Goal: Task Accomplishment & Management: Use online tool/utility

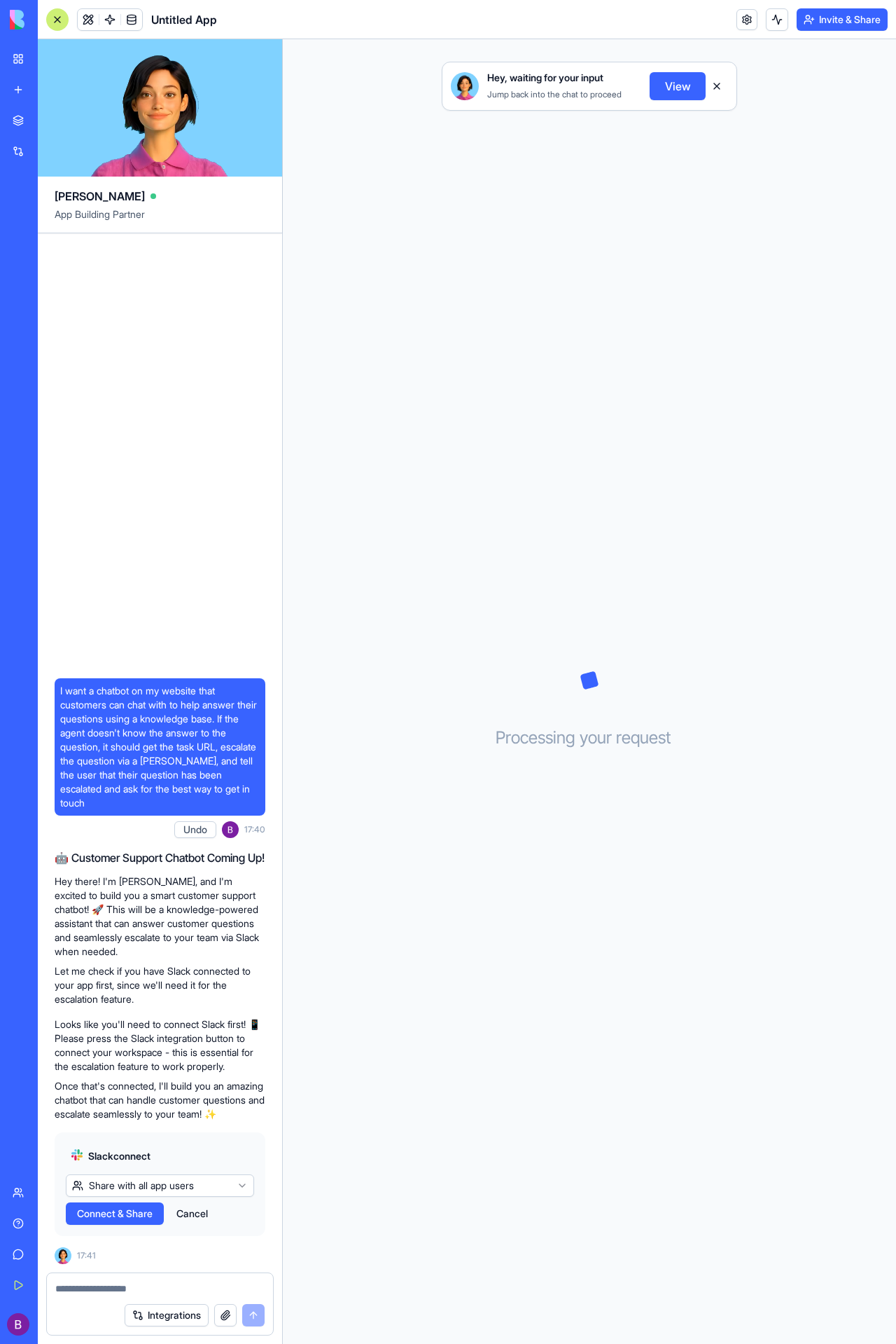
click at [237, 1189] on html "BETA My Workspace New app Marketplace Integrations Recent Untitled App AI Logo …" at bounding box center [448, 672] width 896 height 1344
click at [109, 1215] on span "Connect" at bounding box center [97, 1214] width 39 height 14
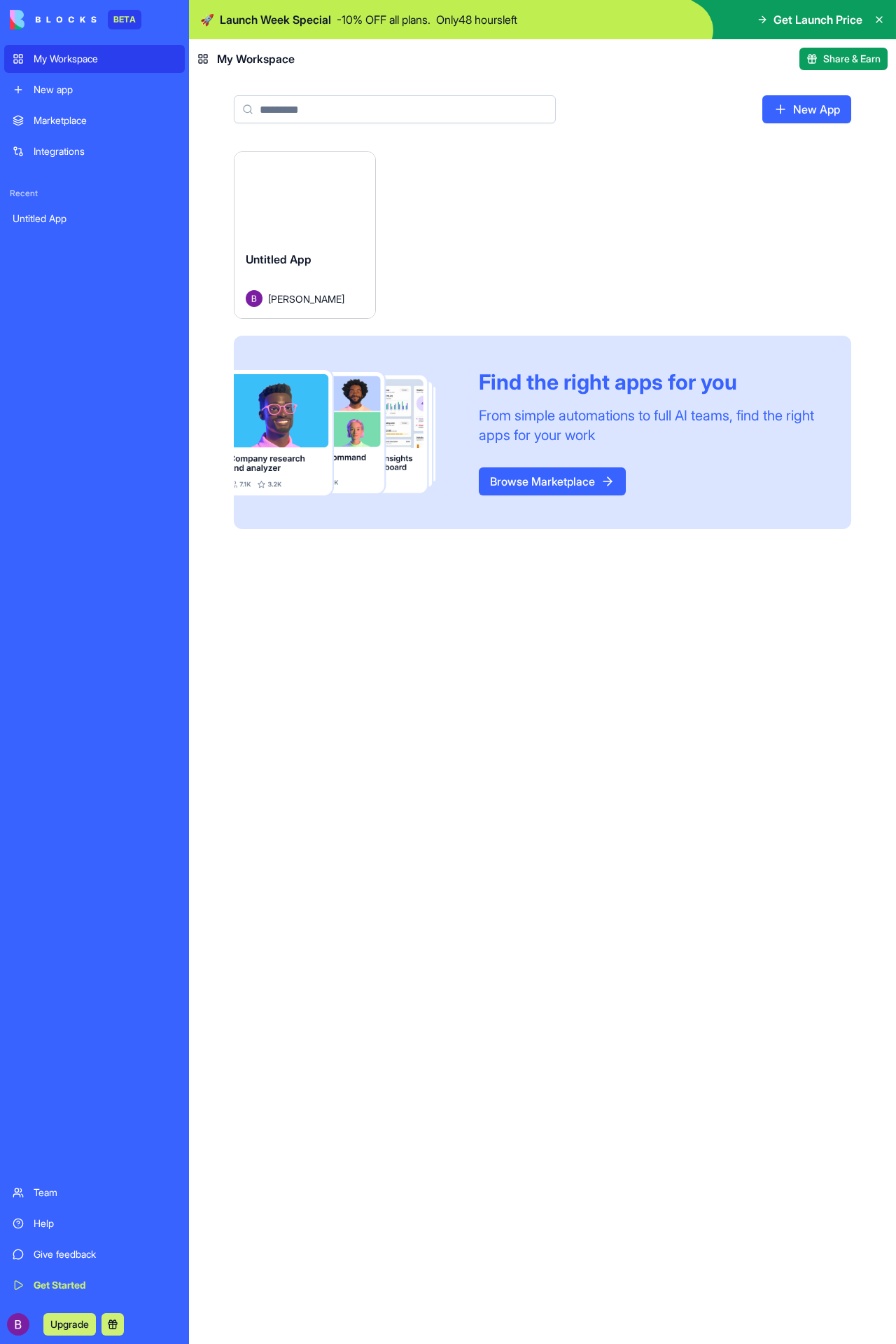
click at [66, 215] on div "Untitled App" at bounding box center [94, 219] width 164 height 14
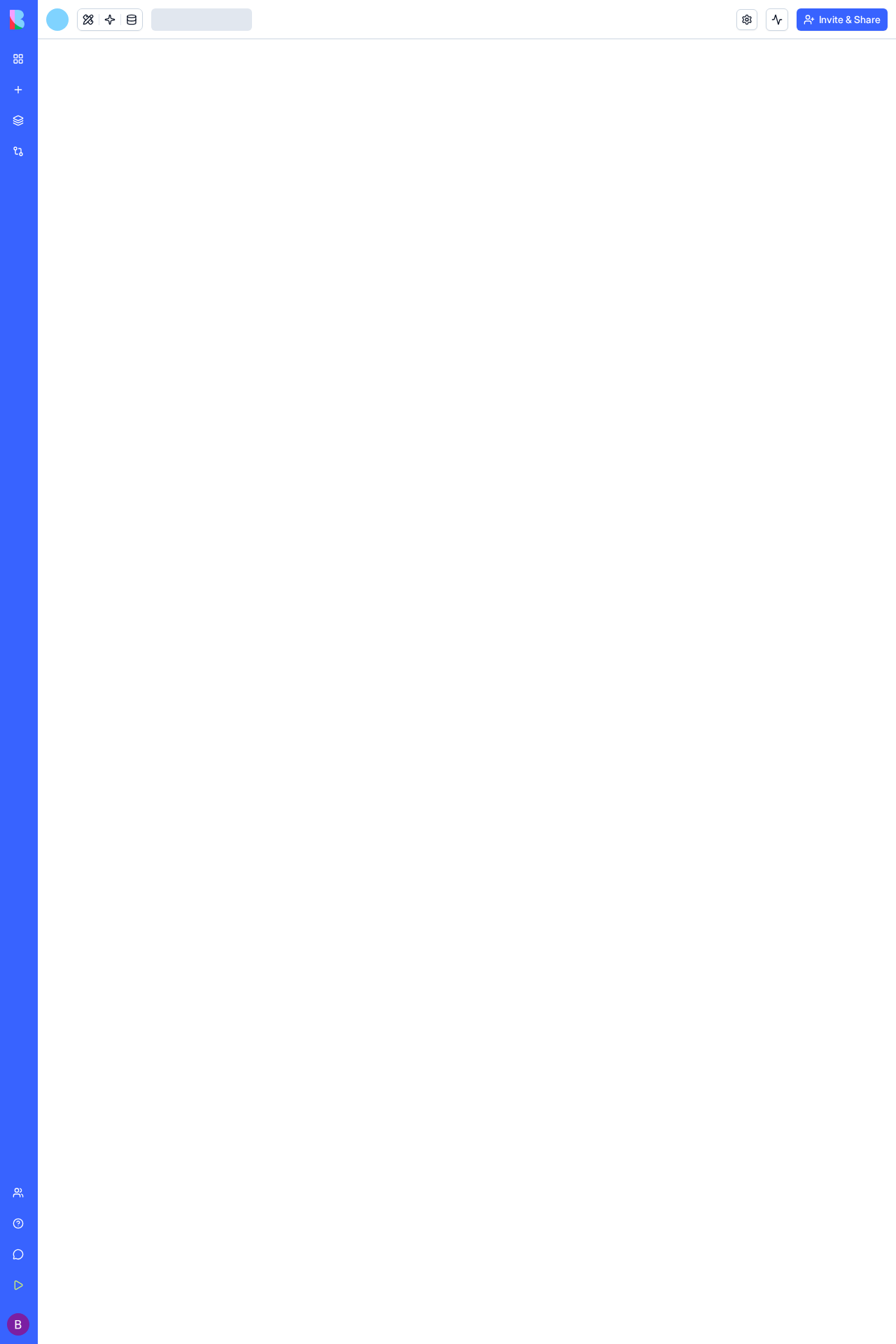
click at [52, 215] on div "Untitled App" at bounding box center [32, 219] width 40 height 14
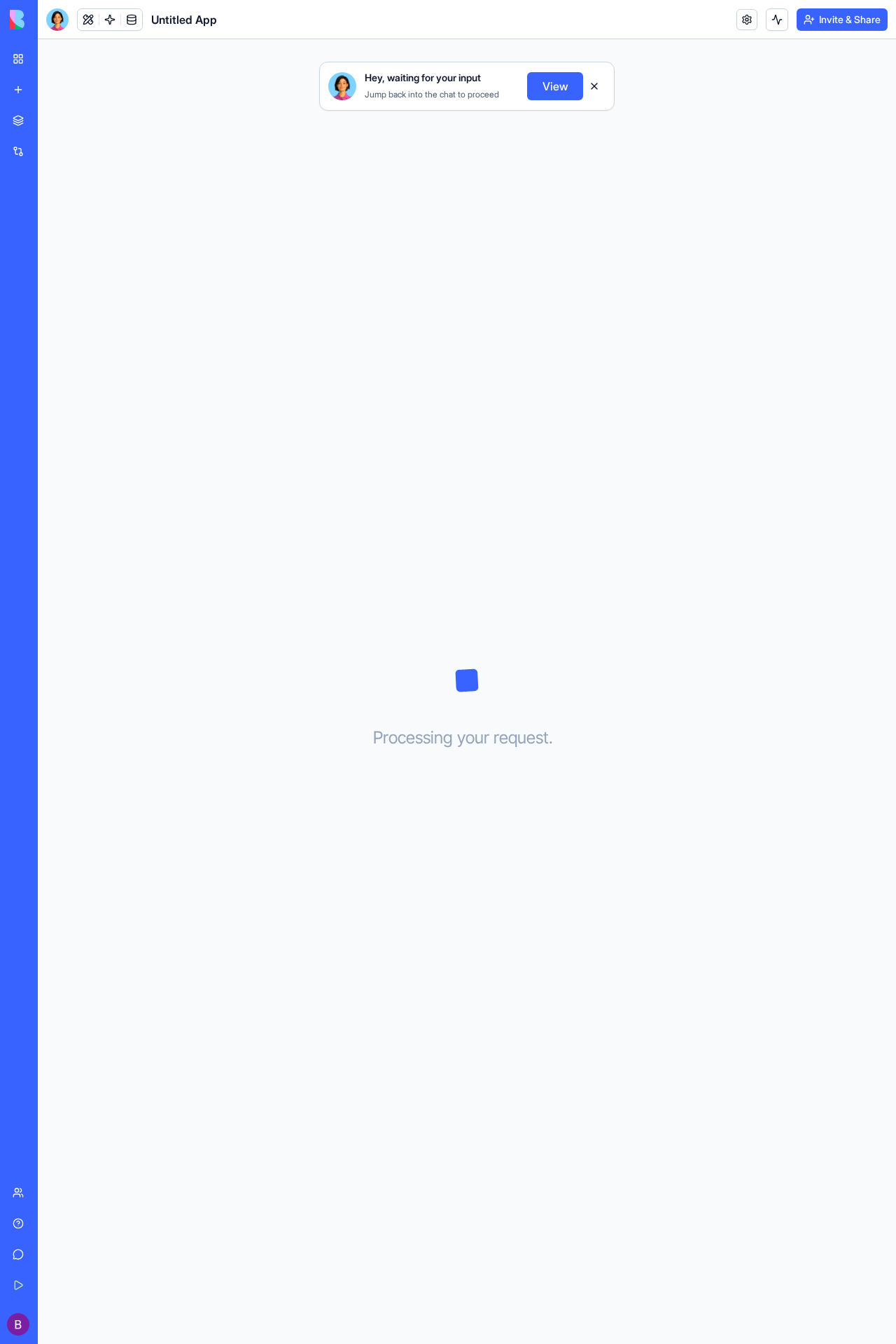
click at [560, 82] on button "View" at bounding box center [556, 86] width 56 height 28
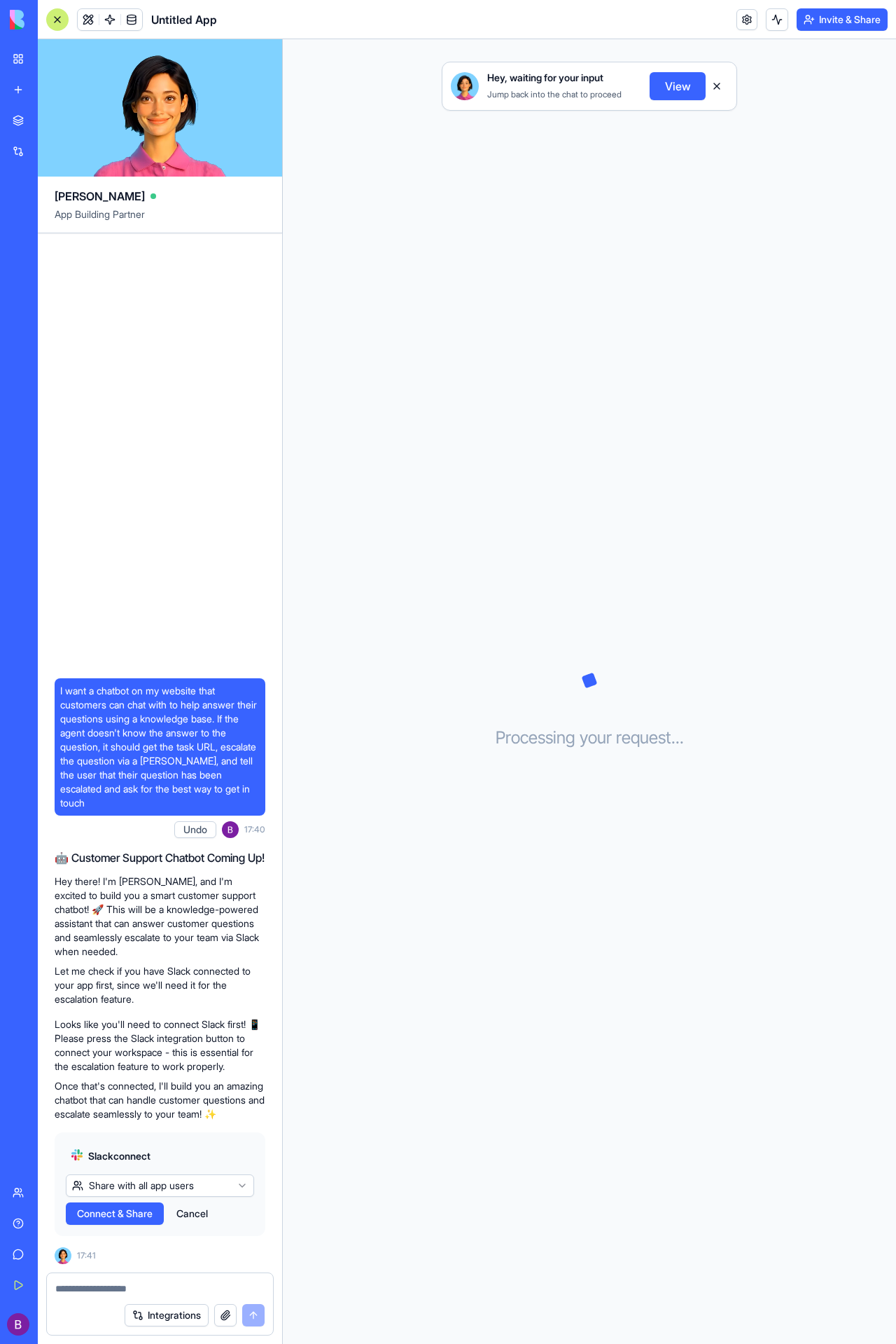
click at [144, 1211] on span "Connect & Share" at bounding box center [115, 1214] width 76 height 14
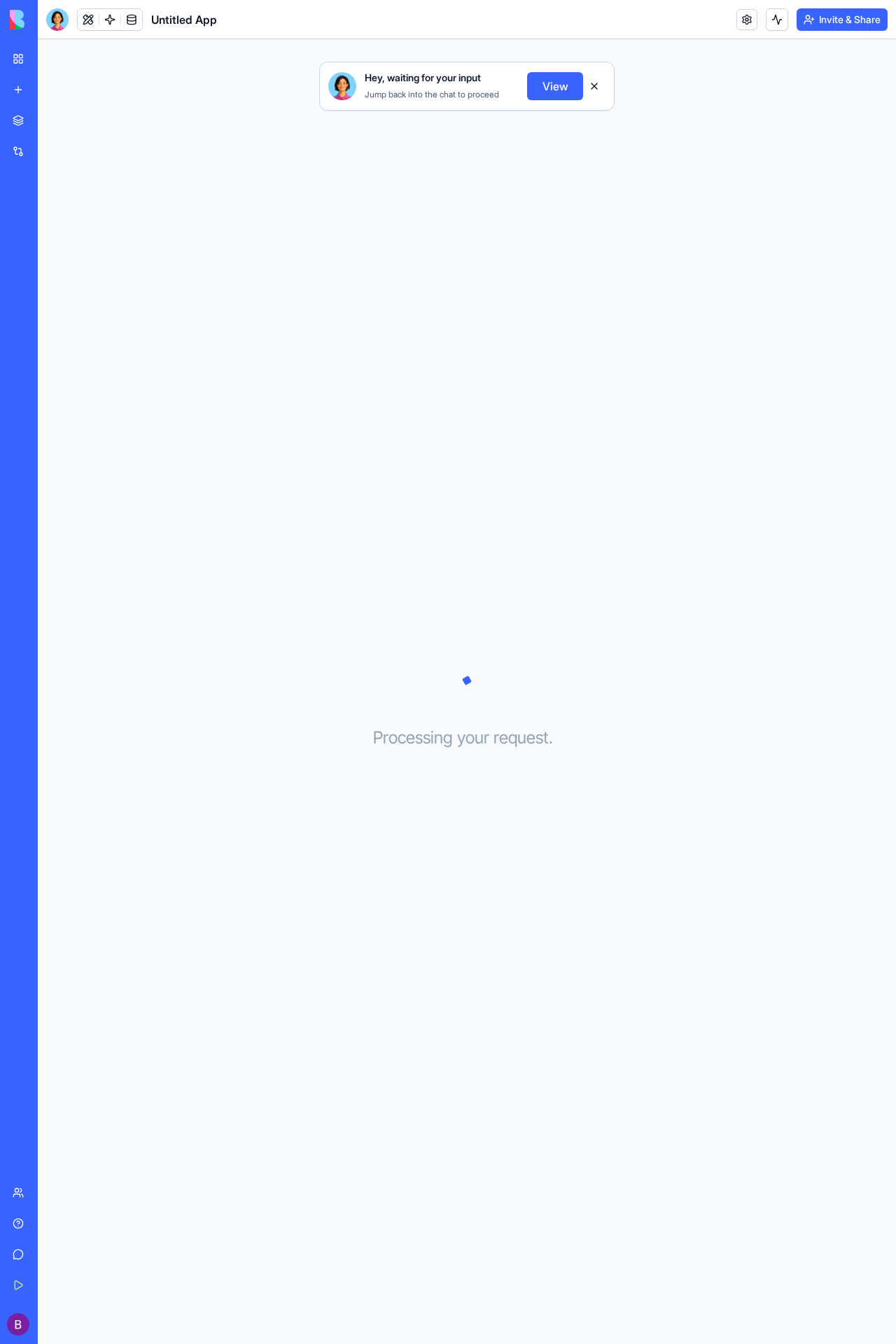
click at [139, 408] on div "Hey, waiting for your input Jump back into the chat to proceed View Processing …" at bounding box center [467, 691] width 858 height 1304
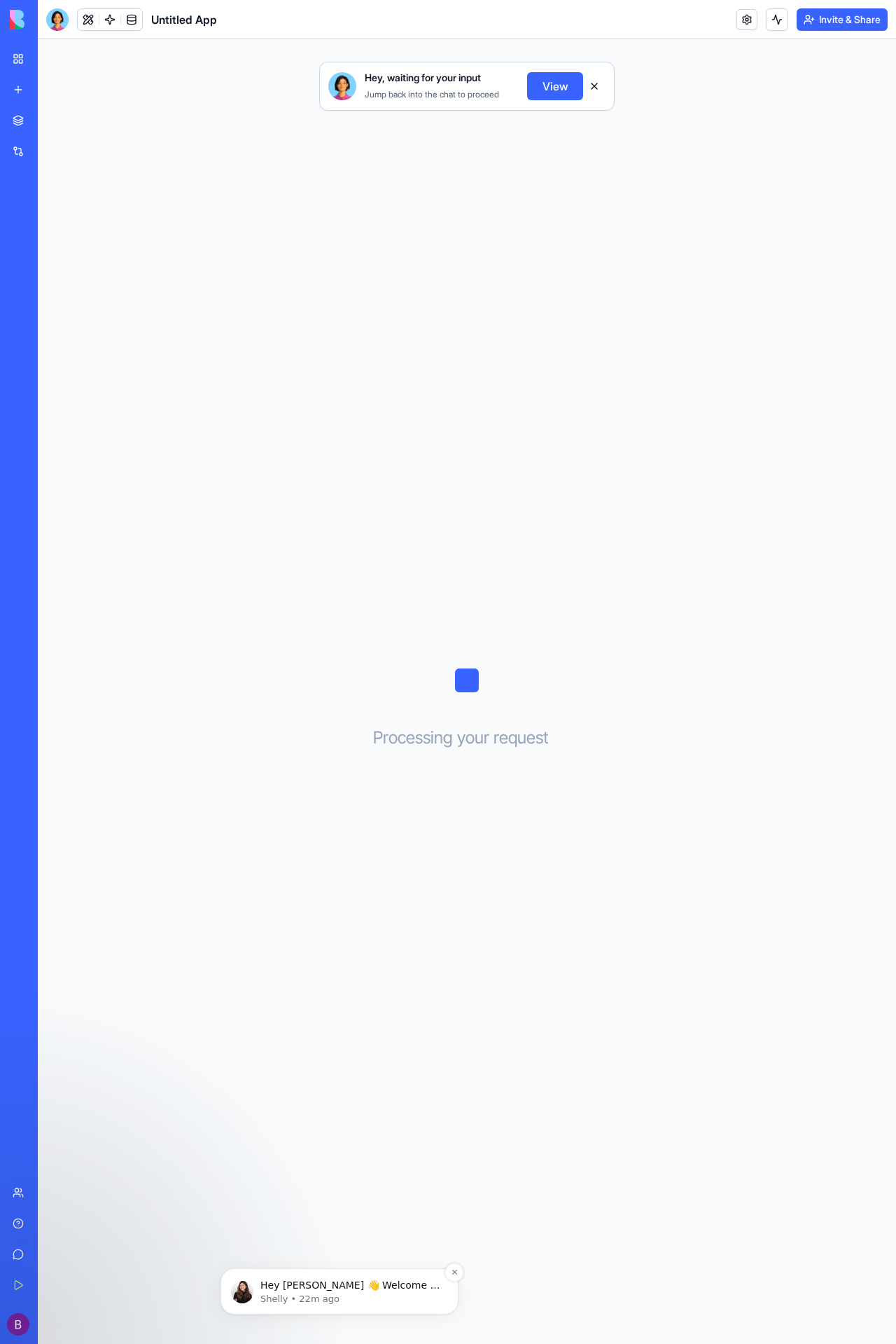
click at [331, 1294] on p "Shelly • 22m ago" at bounding box center [350, 1298] width 180 height 12
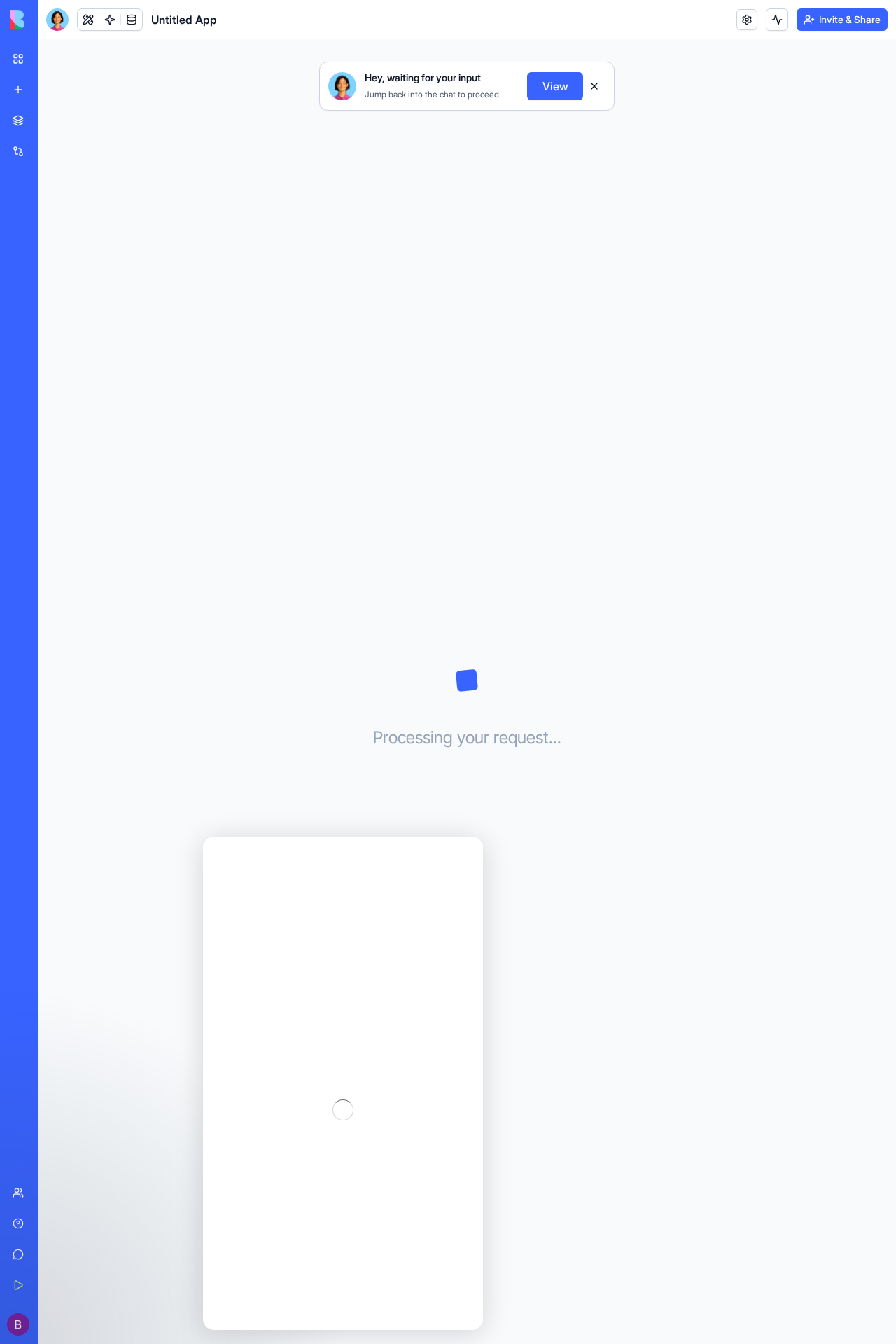
click at [178, 654] on div "Hey, waiting for your input Jump back into the chat to proceed View Processing …" at bounding box center [467, 691] width 858 height 1304
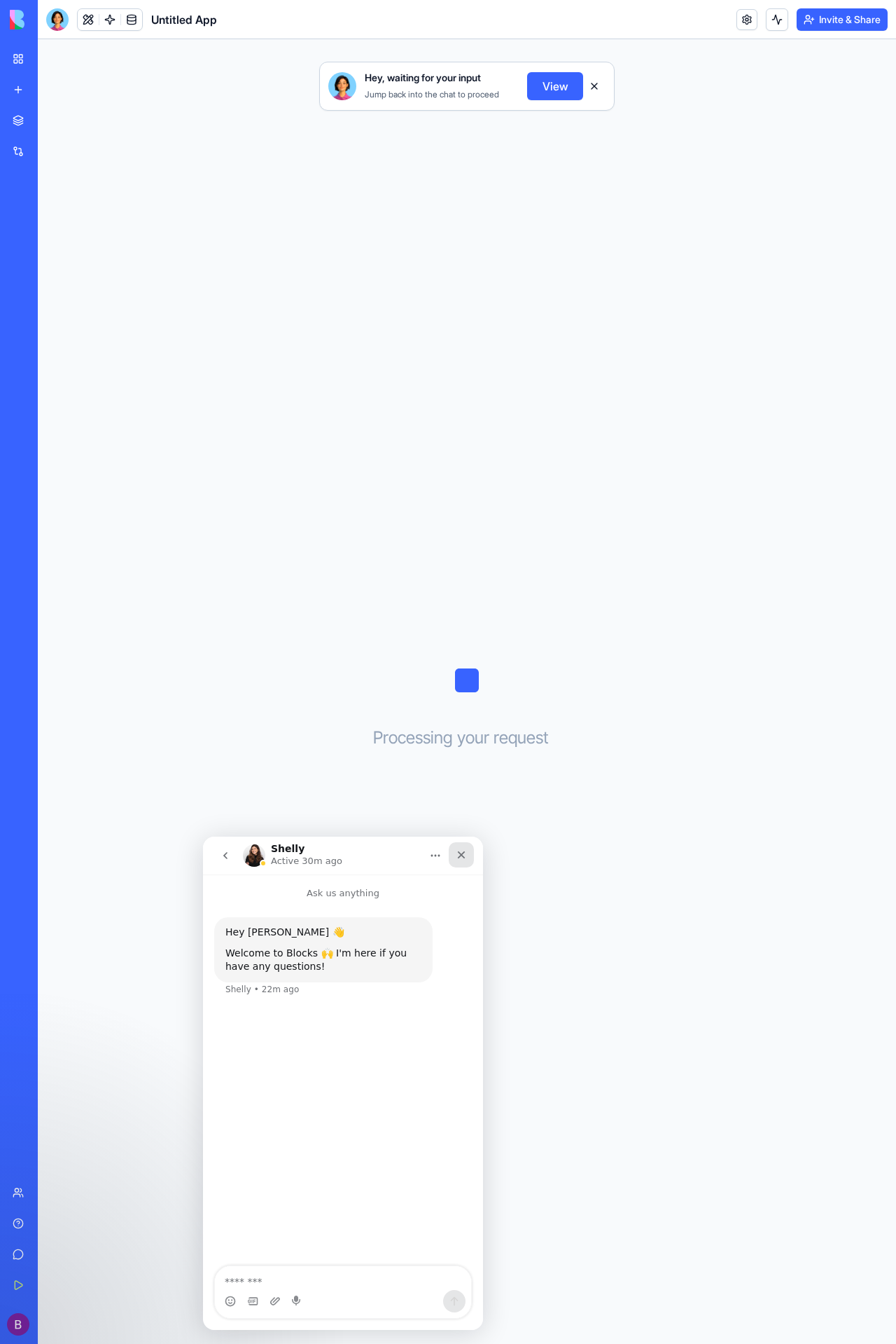
click at [459, 858] on icon "Close" at bounding box center [462, 855] width 8 height 8
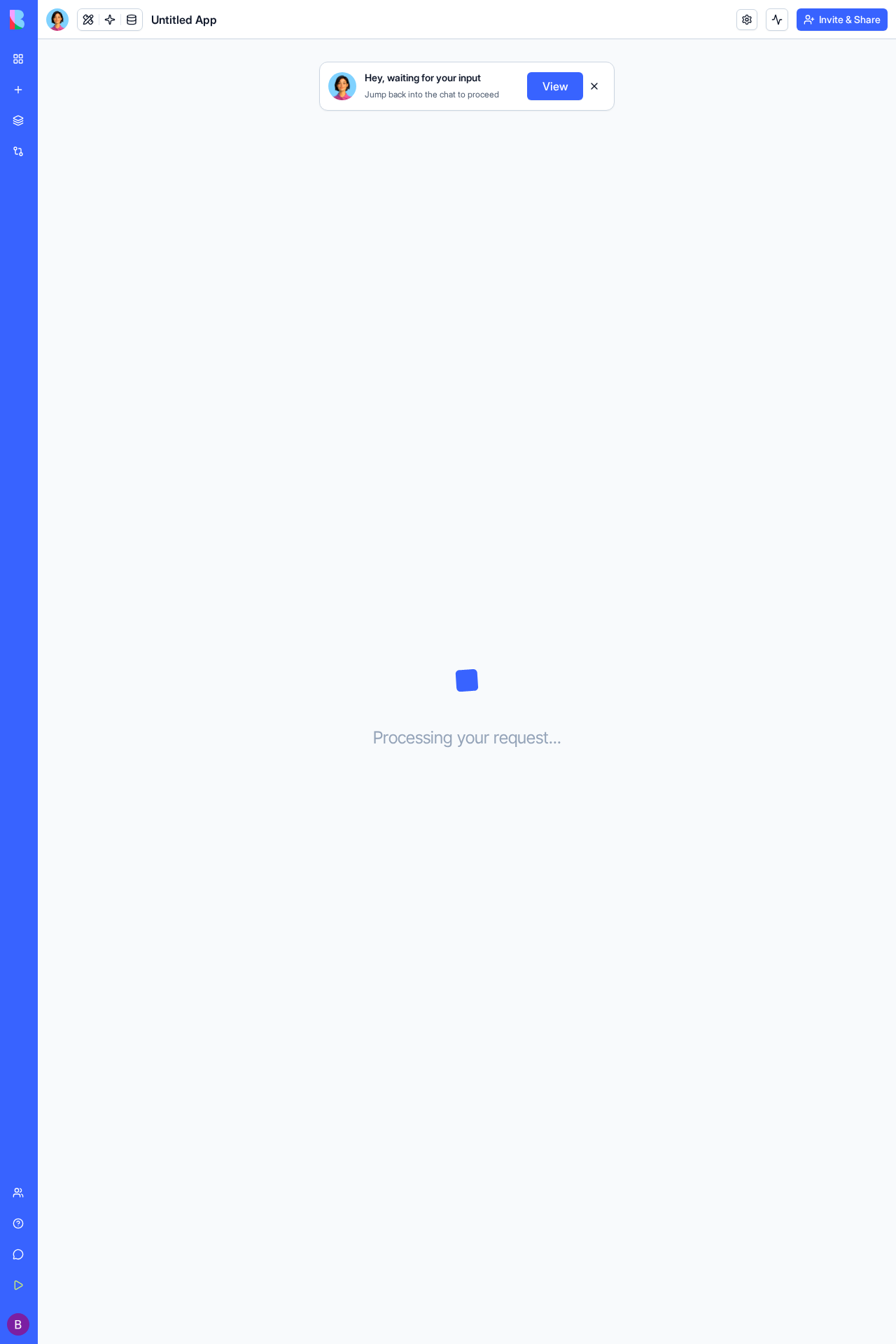
click at [556, 91] on button "View" at bounding box center [556, 86] width 56 height 28
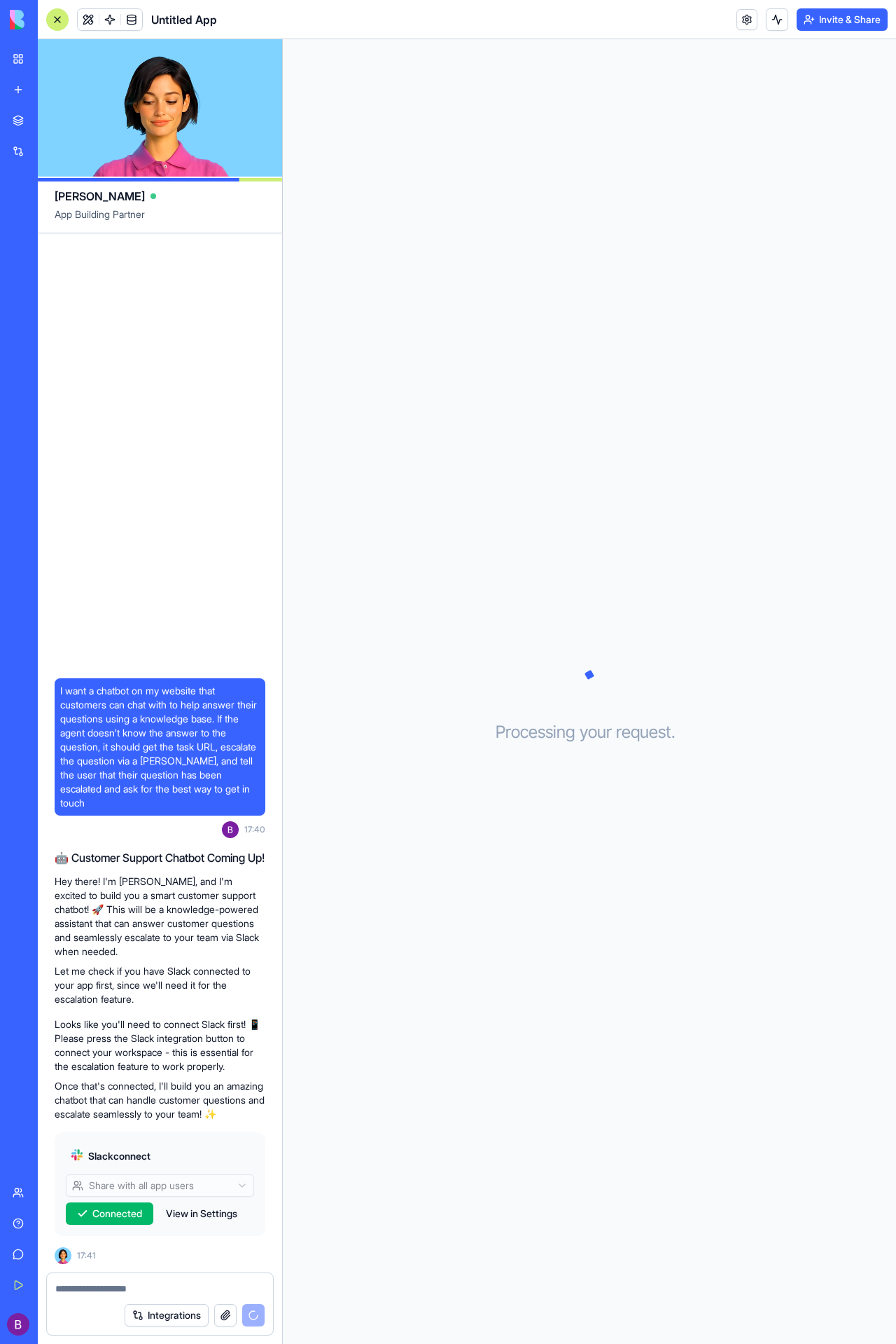
click at [200, 1284] on textarea at bounding box center [160, 1289] width 209 height 14
click at [200, 1107] on p "Once that's connected, I'll build you an amazing chatbot that can handle custom…" at bounding box center [160, 1100] width 211 height 42
click at [201, 1209] on button "View in Settings" at bounding box center [201, 1213] width 85 height 22
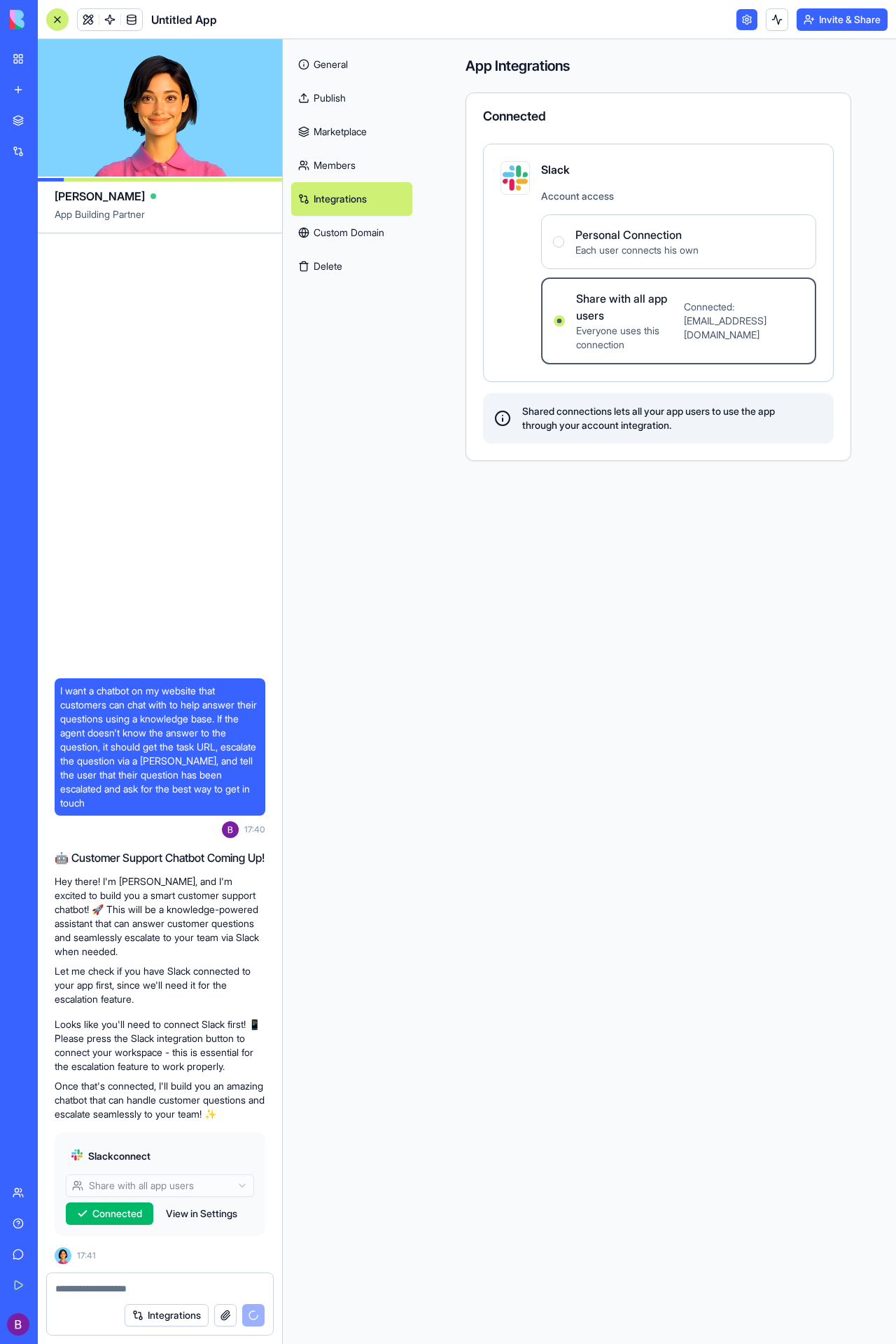
click at [163, 359] on div "I want a chatbot on my website that customers can chat with to help answer thei…" at bounding box center [160, 752] width 244 height 1039
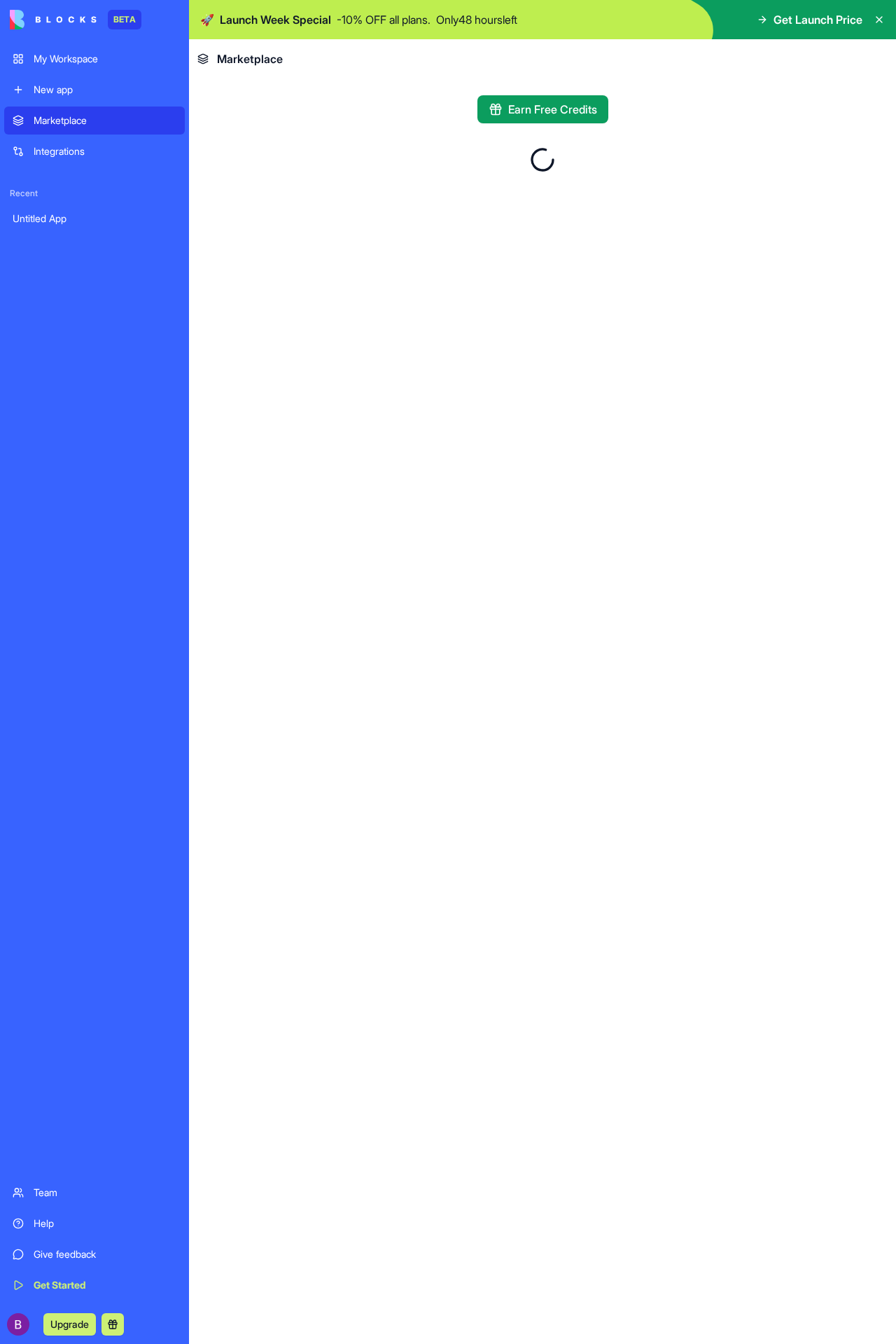
click at [62, 220] on div "Untitled App" at bounding box center [94, 219] width 164 height 14
